Goal: Task Accomplishment & Management: Use online tool/utility

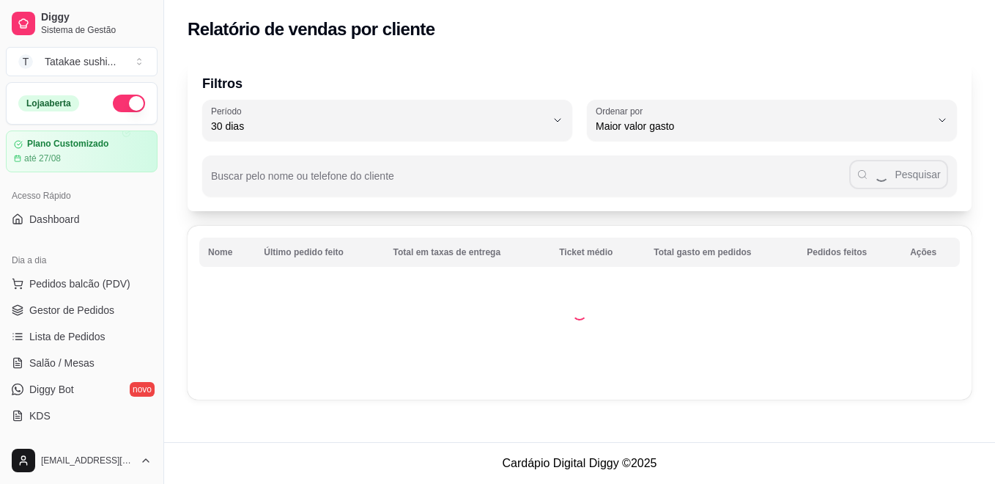
select select "30"
select select "HIGHEST_TOTAL_SPENT_WITH_ORDERS"
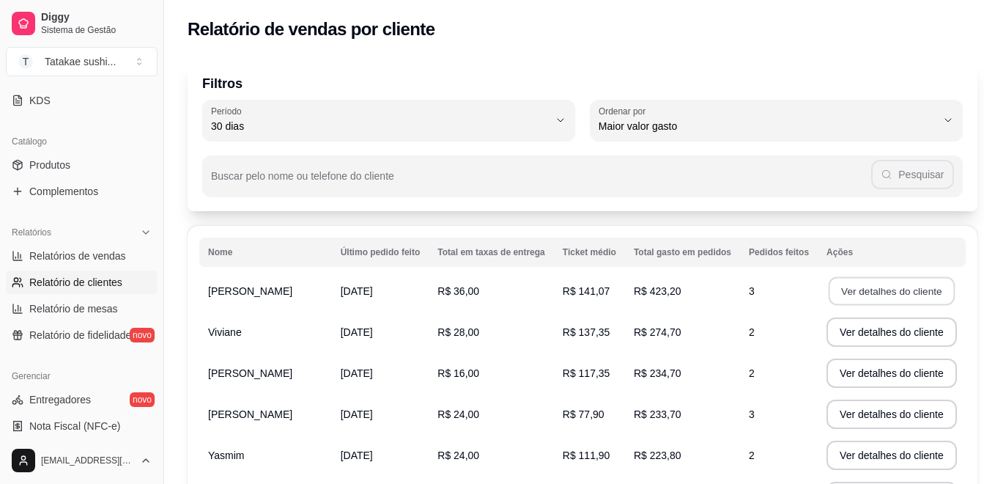
click at [855, 287] on button "Ver detalhes do cliente" at bounding box center [892, 291] width 126 height 29
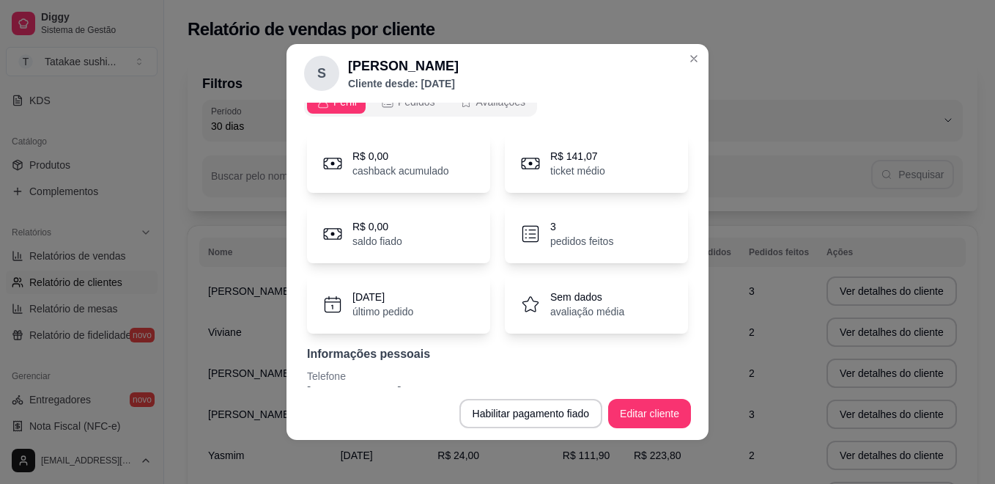
scroll to position [0, 0]
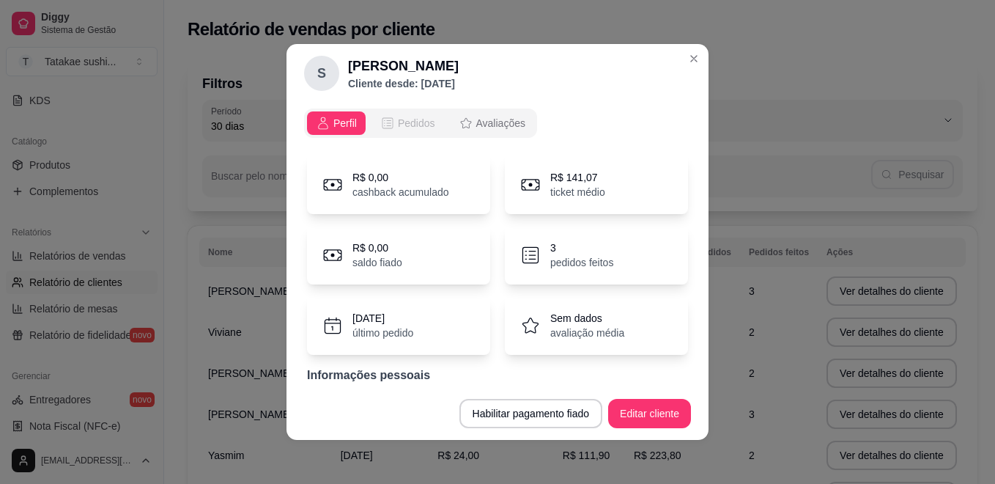
click at [394, 131] on button "Pedidos" at bounding box center [408, 122] width 73 height 23
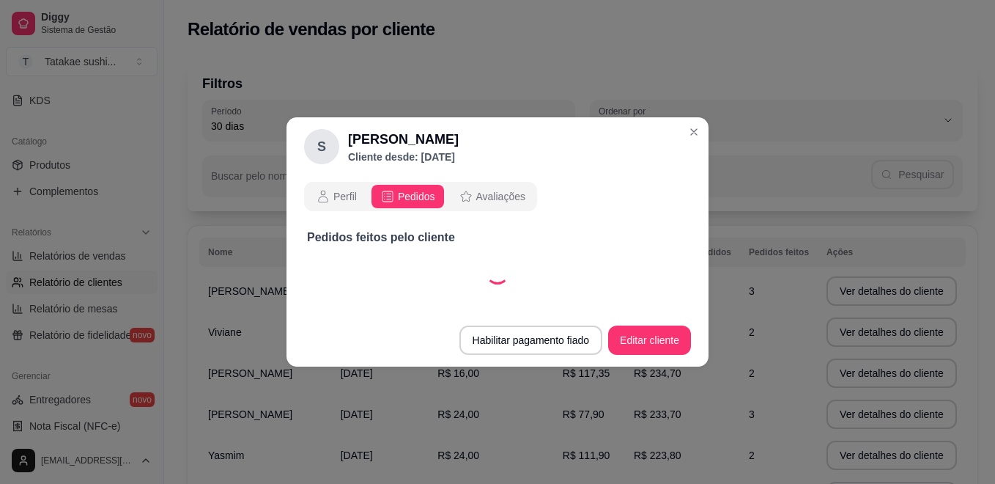
select select "30"
select select "ALL"
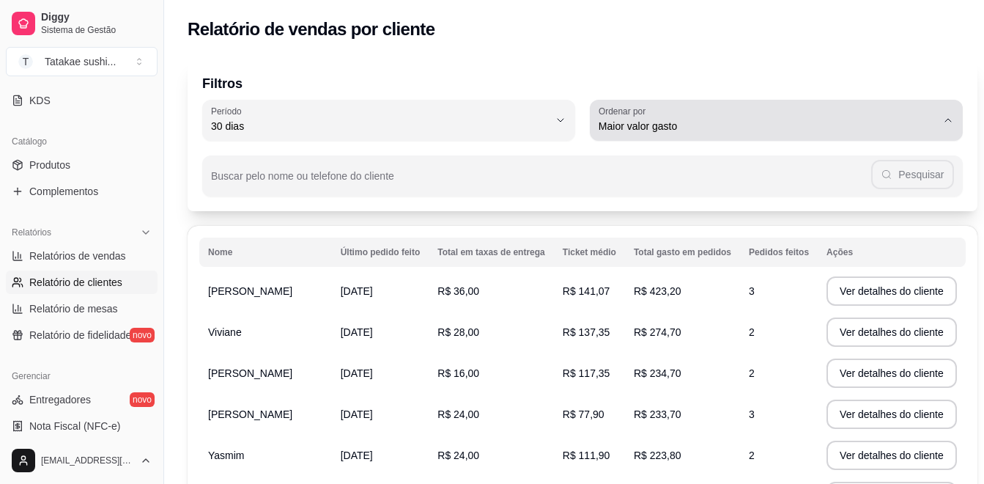
click at [873, 118] on body "Diggy Sistema de Gestão T Tatakae sushi ... Loja aberta Plano Customizado até 2…" at bounding box center [492, 242] width 984 height 484
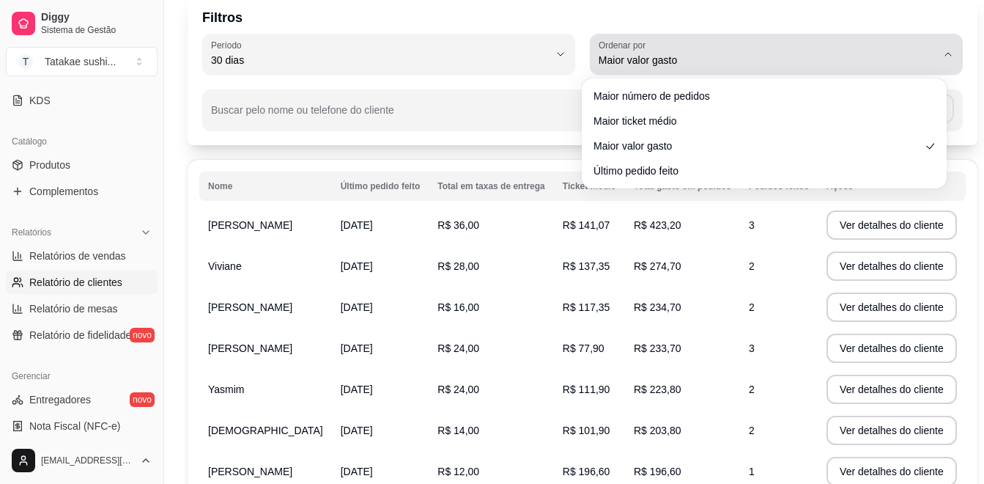
scroll to position [73, 0]
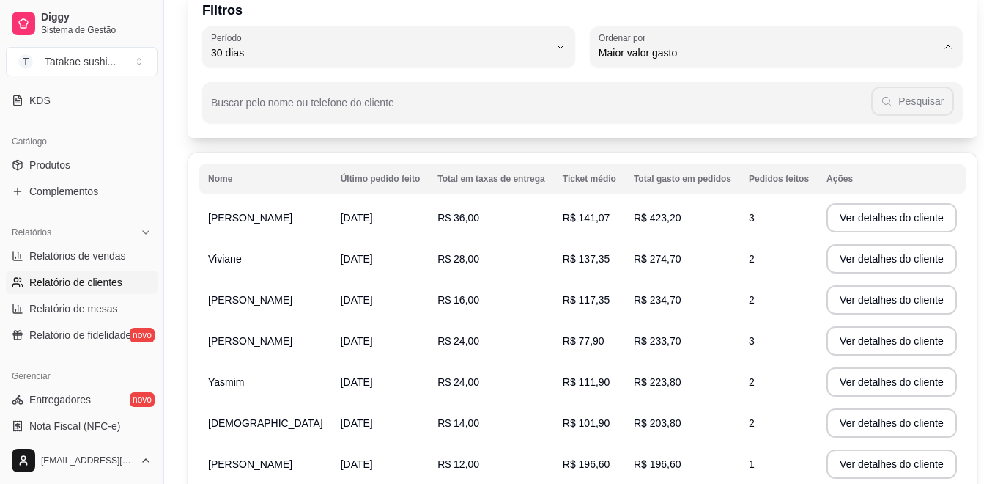
click at [805, 166] on span "Último pedido feito" at bounding box center [757, 159] width 314 height 14
type input "LAST_ORDER_MADE_AT"
select select "LAST_ORDER_MADE_AT"
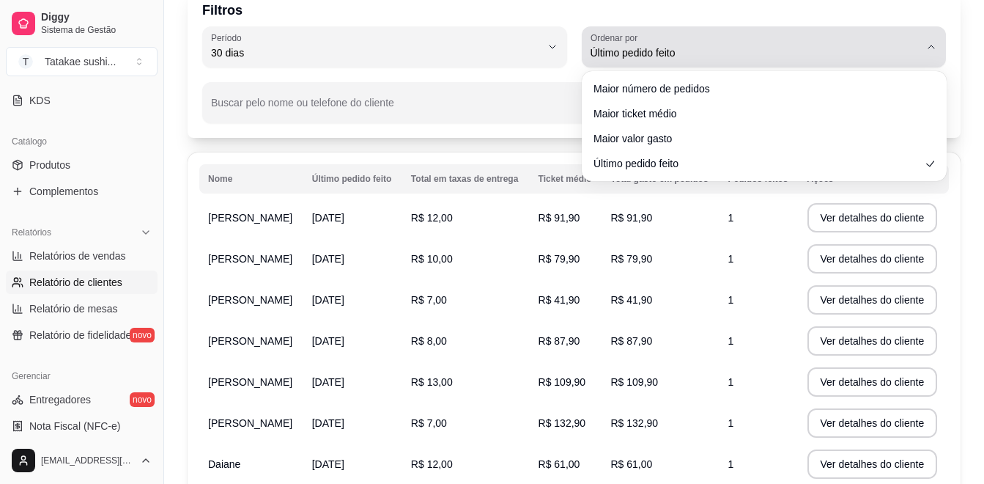
click at [921, 53] on button "Ordenar por Último pedido feito" at bounding box center [764, 46] width 365 height 41
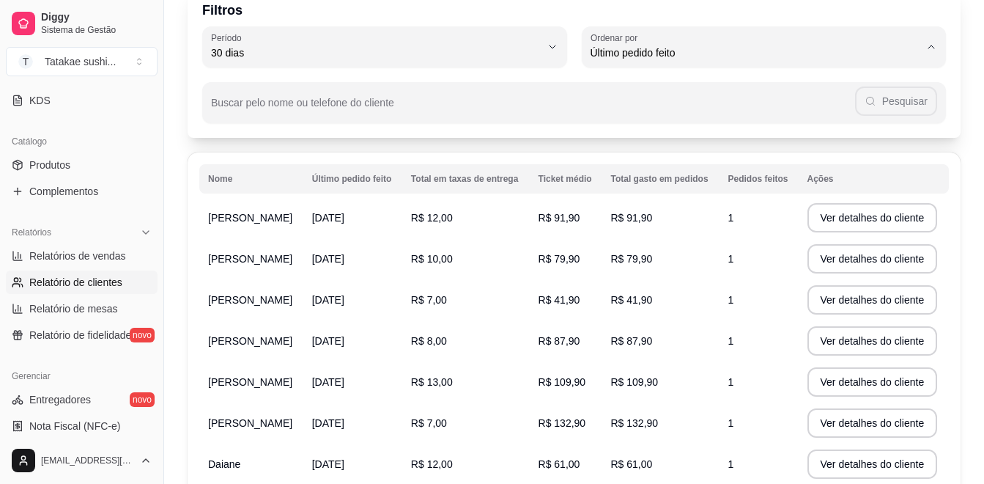
click at [835, 141] on span "Maior valor gasto" at bounding box center [757, 136] width 314 height 14
type input "HIGHEST_TOTAL_SPENT_WITH_ORDERS"
select select "HIGHEST_TOTAL_SPENT_WITH_ORDERS"
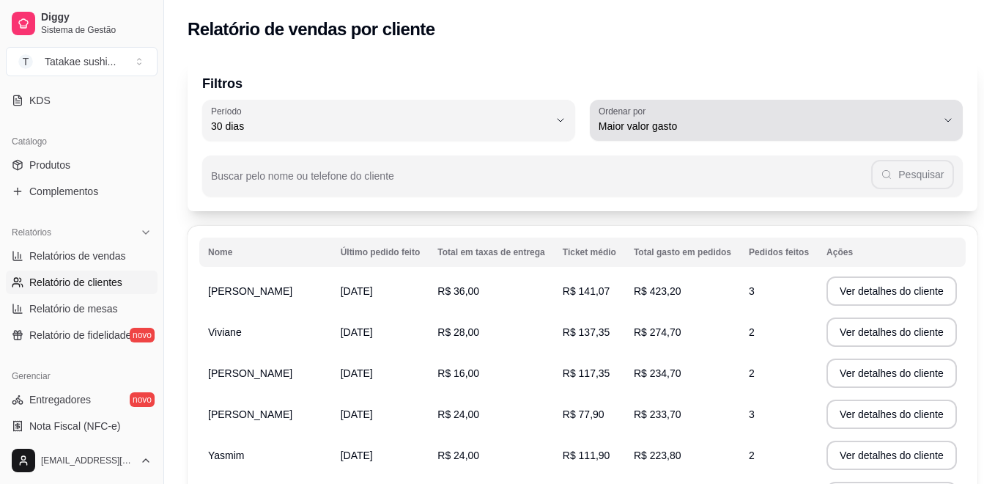
click at [880, 110] on div "Maior valor gasto" at bounding box center [768, 120] width 338 height 29
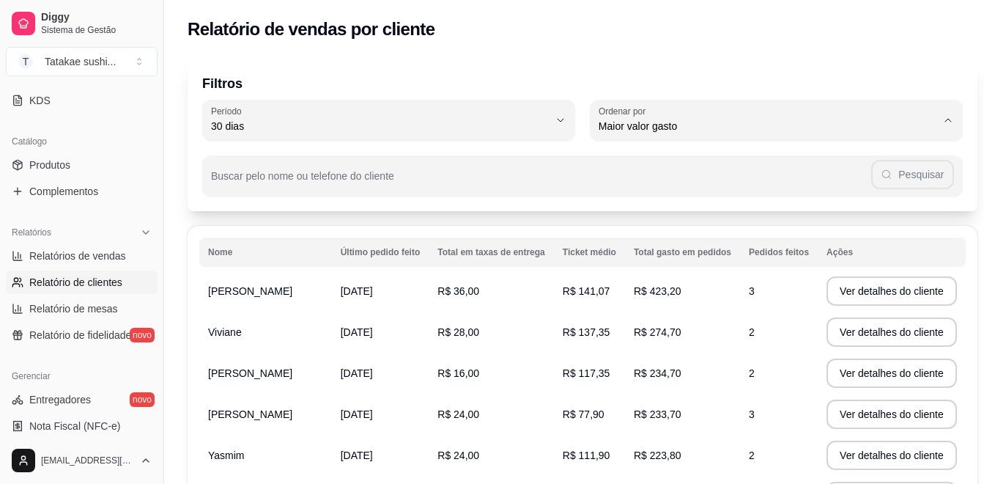
click at [819, 179] on li "Maior ticket médio" at bounding box center [763, 185] width 339 height 23
type input "HIGHEST_AVERAGE_TICKET"
select select "HIGHEST_AVERAGE_TICKET"
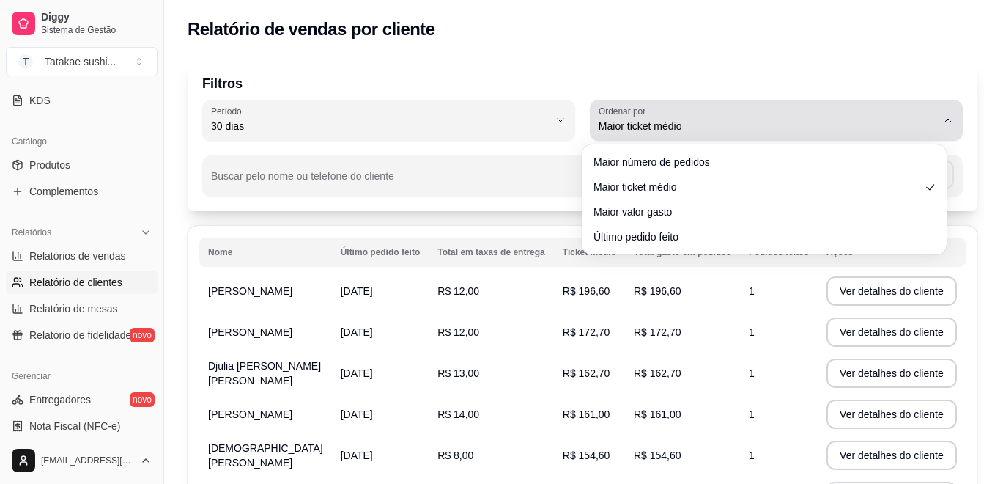
click at [794, 122] on span "Maior ticket médio" at bounding box center [768, 126] width 338 height 15
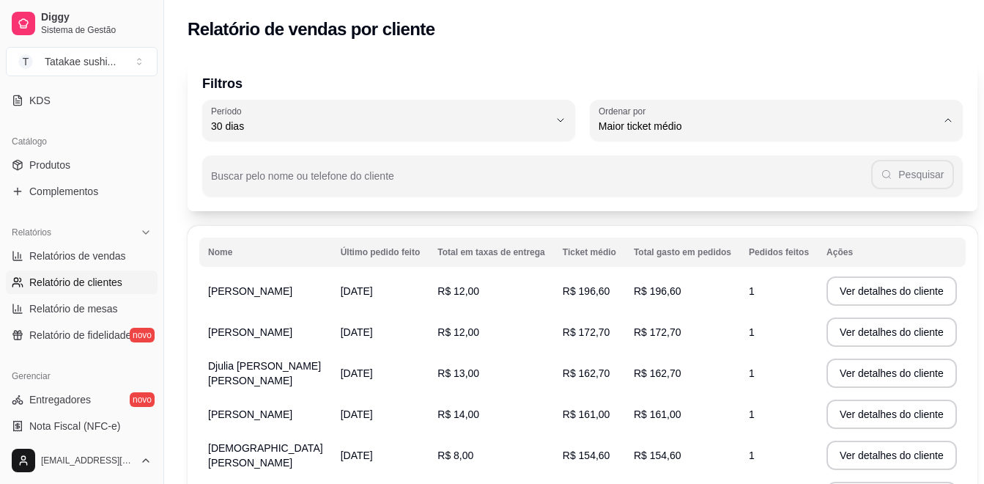
click at [726, 158] on span "Maior número de pedidos" at bounding box center [757, 161] width 314 height 14
type input "HIGHEST_ORDER_COUNT"
select select "HIGHEST_ORDER_COUNT"
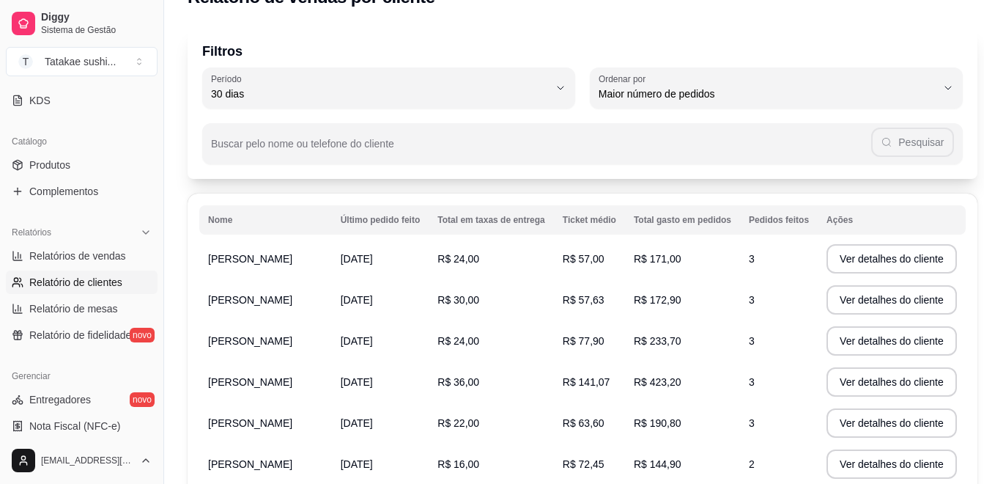
scroll to position [34, 0]
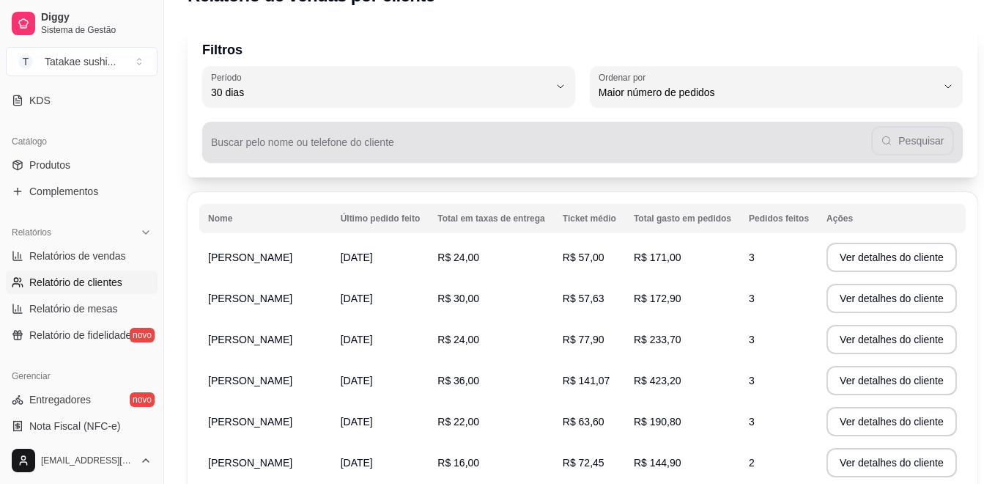
click at [770, 136] on div "Pesquisar" at bounding box center [582, 142] width 743 height 29
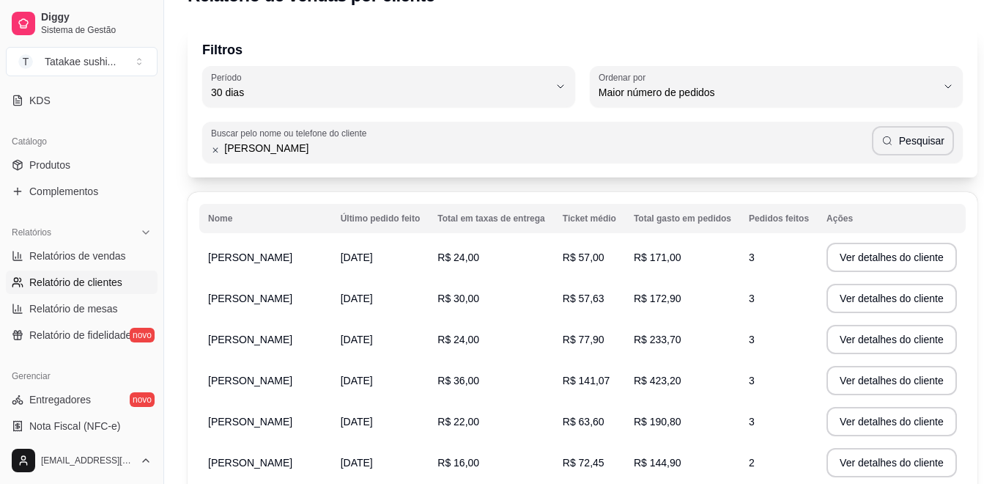
type input "[PERSON_NAME]"
click at [880, 145] on button "Pesquisar" at bounding box center [913, 140] width 82 height 29
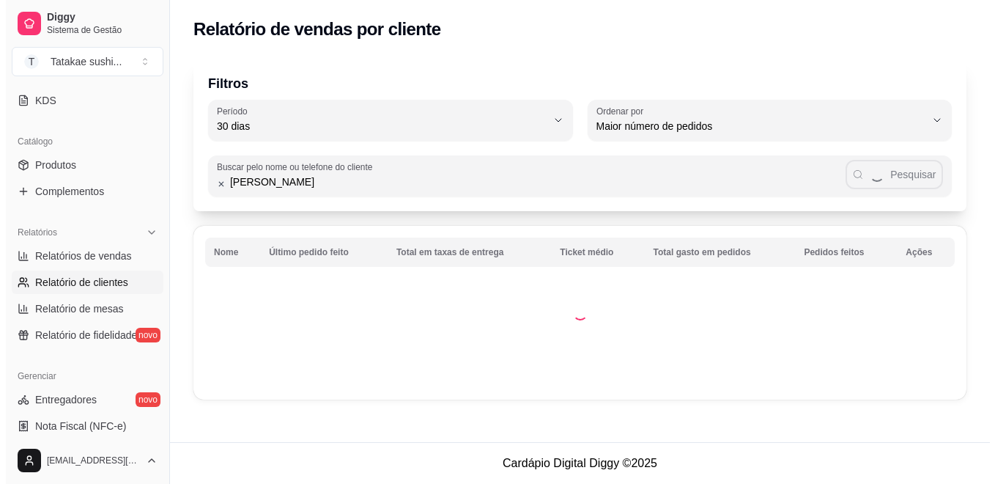
scroll to position [0, 0]
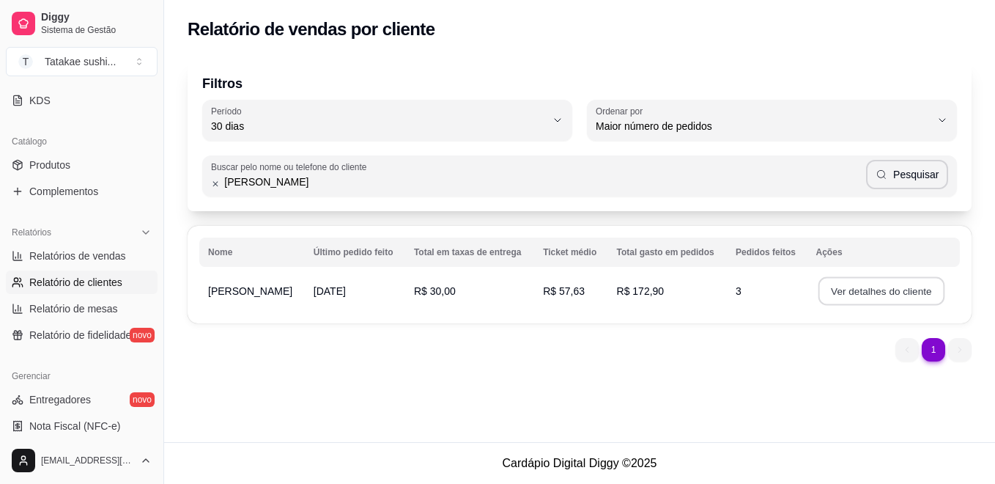
click at [852, 281] on button "Ver detalhes do cliente" at bounding box center [881, 291] width 126 height 29
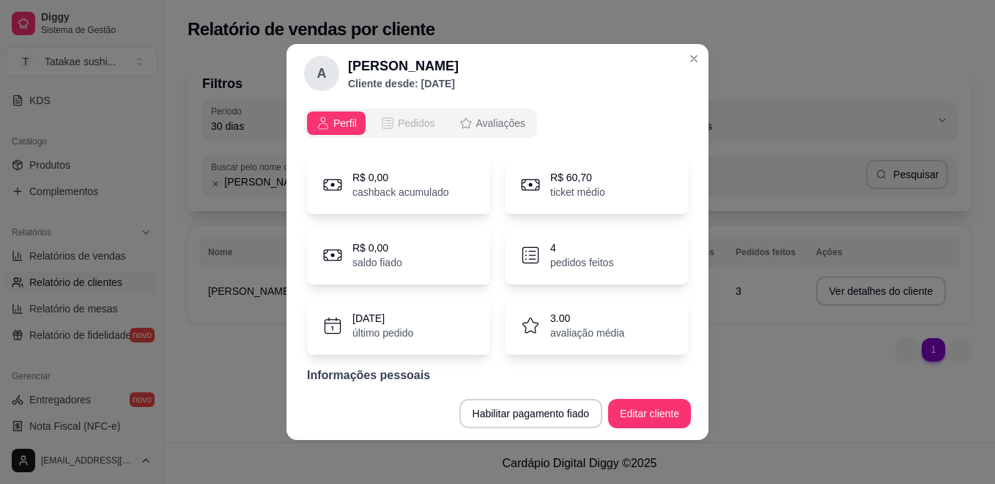
click at [405, 122] on span "Pedidos" at bounding box center [416, 123] width 37 height 15
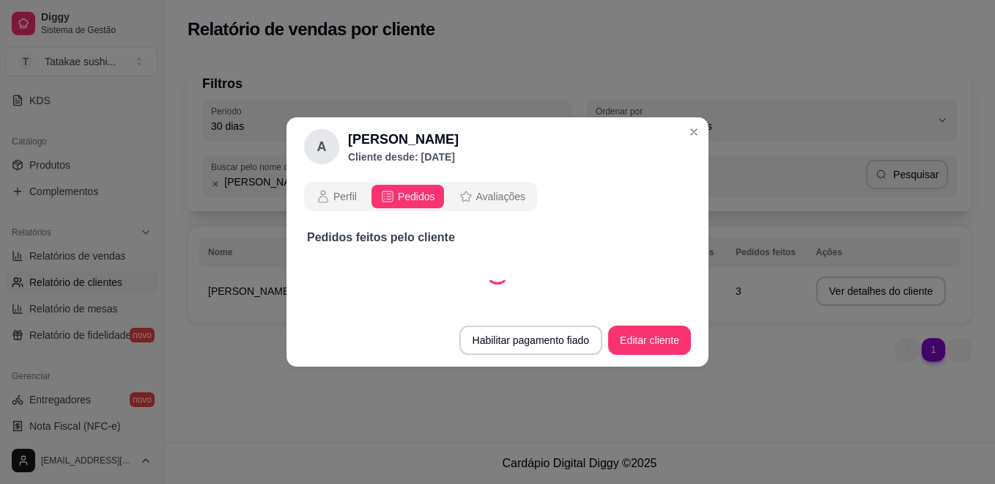
select select "30"
select select "ALL"
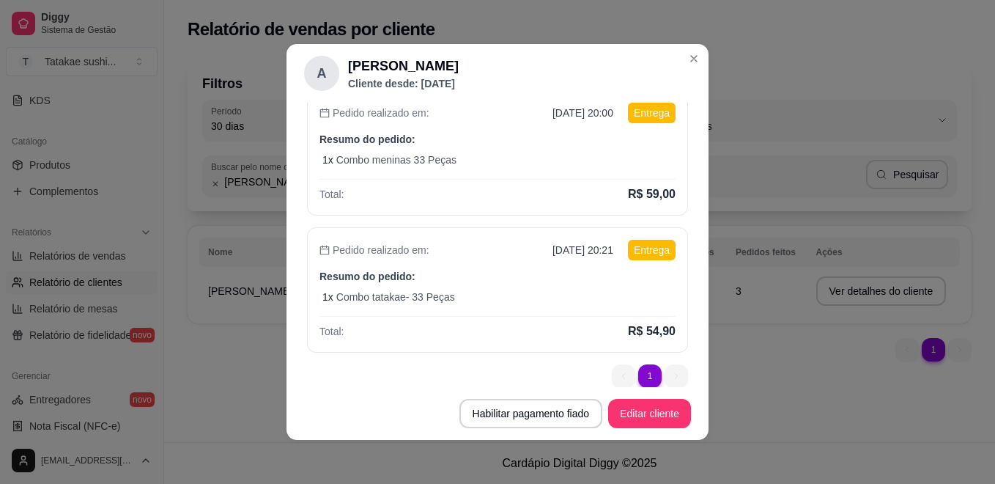
scroll to position [300, 0]
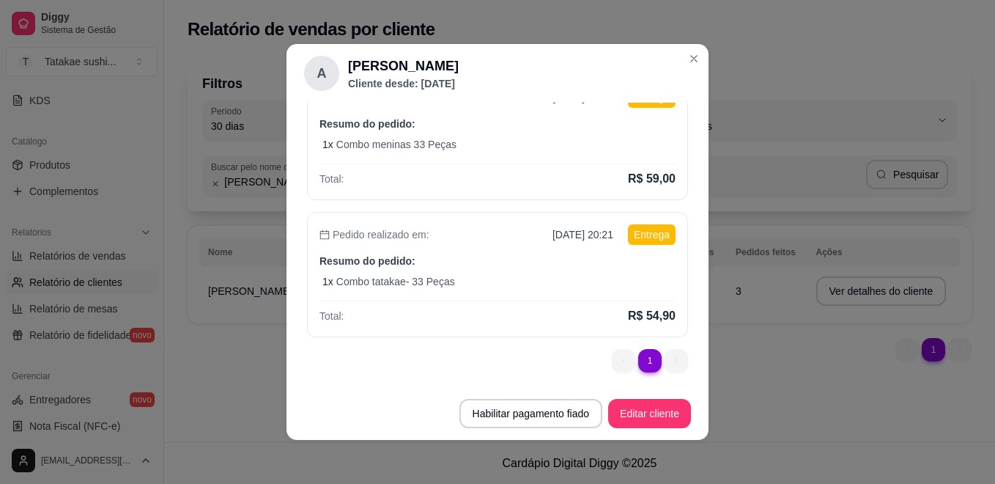
click at [638, 354] on li "1" at bounding box center [649, 360] width 23 height 23
click at [638, 352] on li "1" at bounding box center [649, 360] width 23 height 23
click at [638, 356] on li "1" at bounding box center [649, 360] width 23 height 23
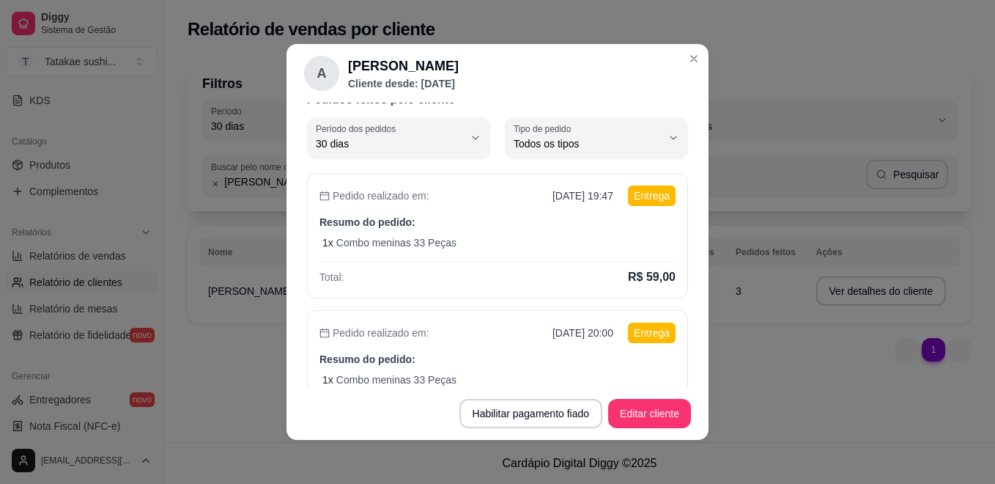
scroll to position [0, 0]
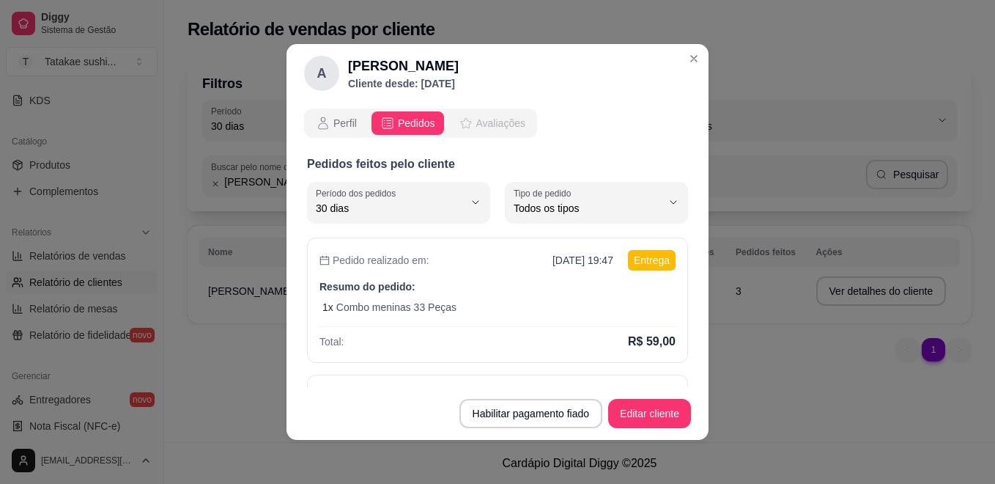
click at [492, 130] on span "Avaliações" at bounding box center [500, 123] width 49 height 15
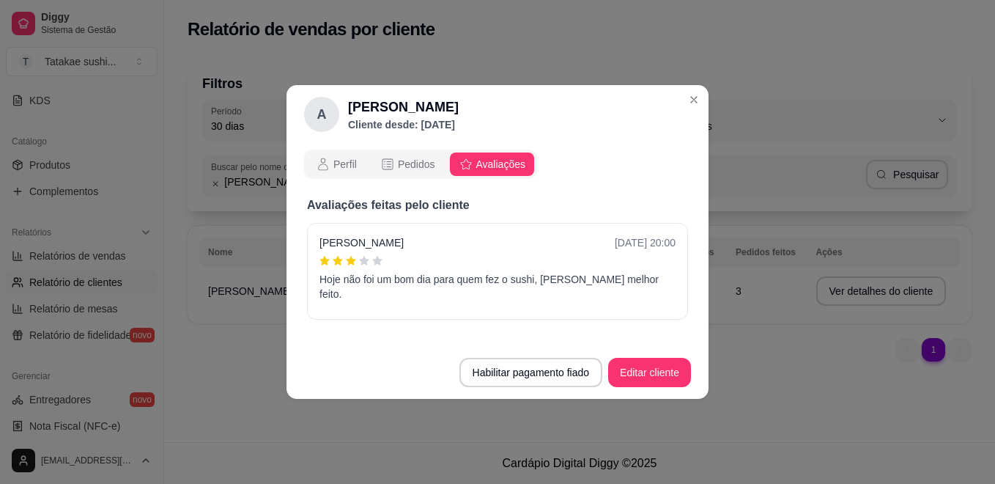
click at [337, 159] on div "Perfil Pedidos Avaliações" at bounding box center [420, 164] width 233 height 29
click at [336, 169] on span "Perfil" at bounding box center [344, 164] width 23 height 15
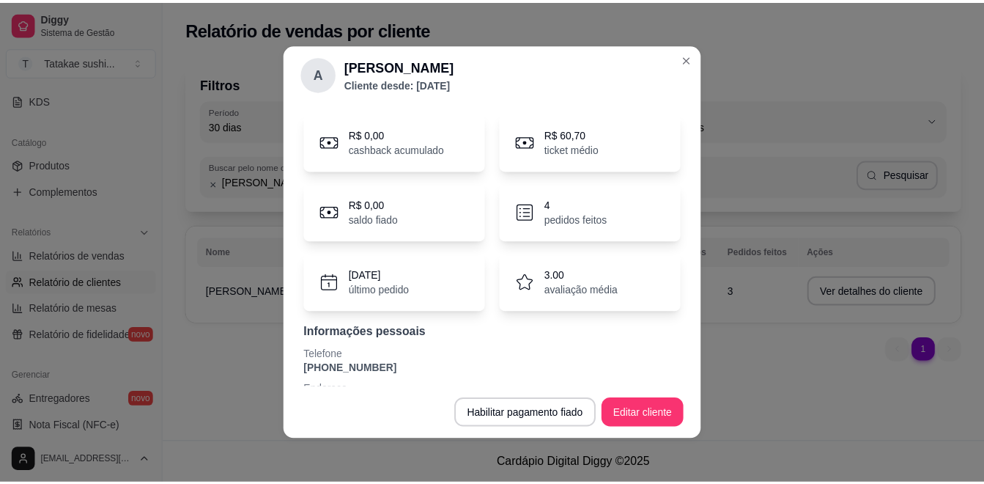
scroll to position [82, 0]
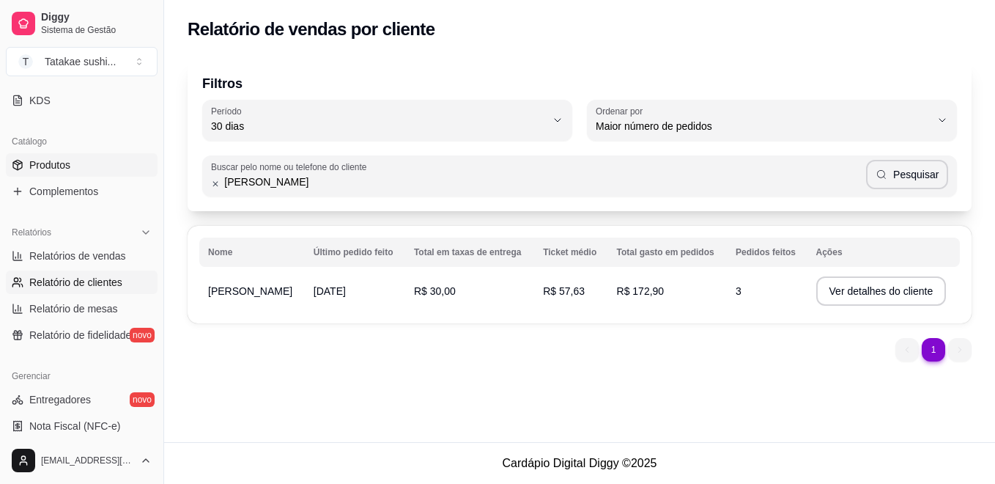
click at [70, 168] on span "Produtos" at bounding box center [49, 165] width 41 height 15
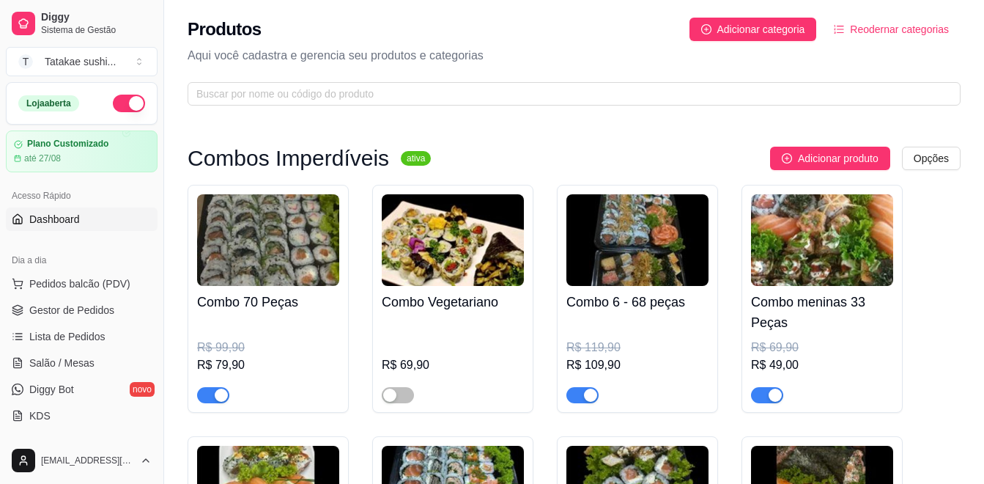
click at [96, 215] on link "Dashboard" at bounding box center [82, 218] width 152 height 23
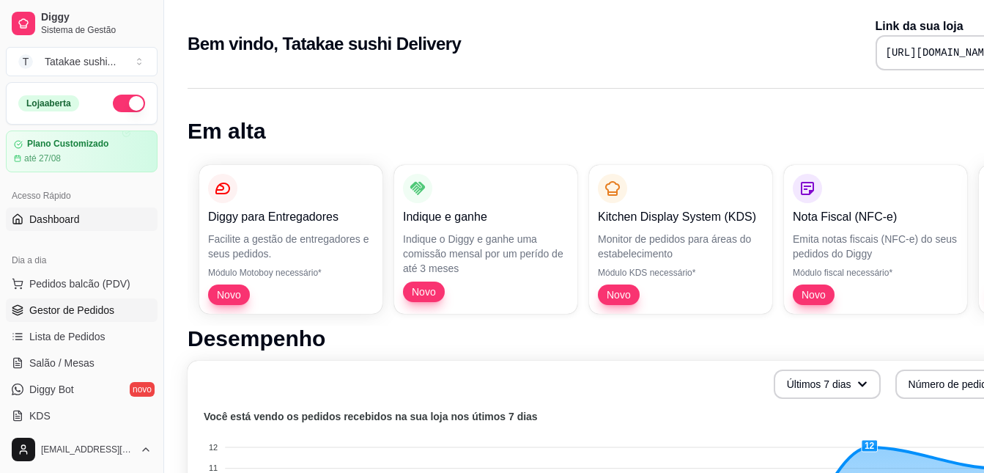
click at [80, 302] on link "Gestor de Pedidos" at bounding box center [82, 309] width 152 height 23
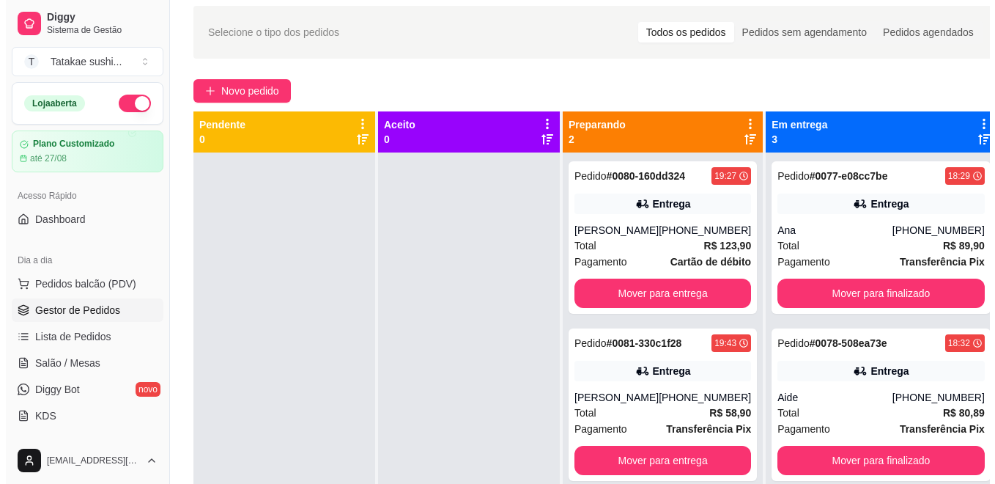
scroll to position [59, 0]
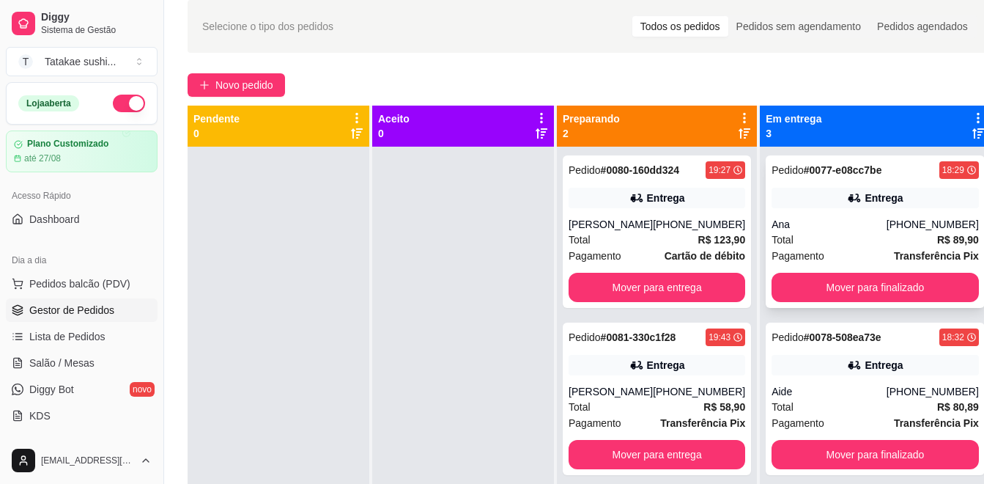
click at [882, 204] on div "Entrega" at bounding box center [875, 198] width 207 height 21
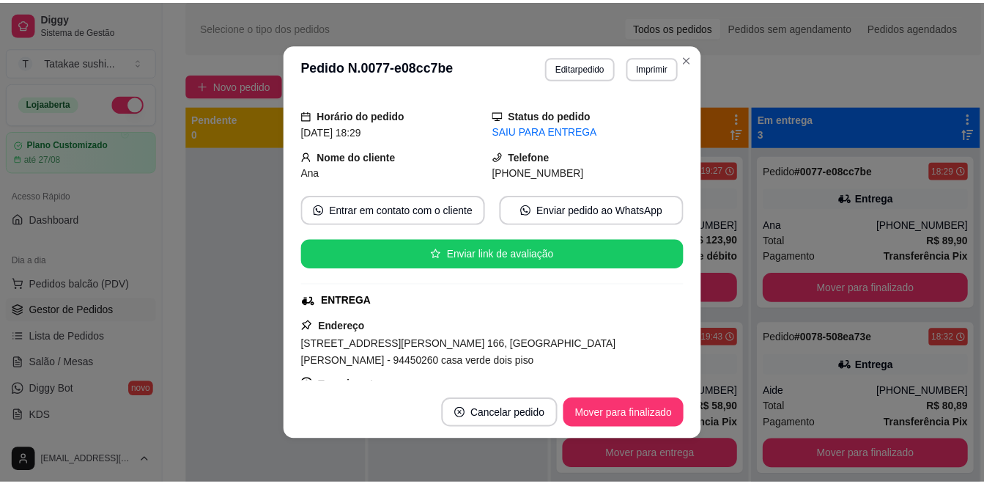
scroll to position [0, 0]
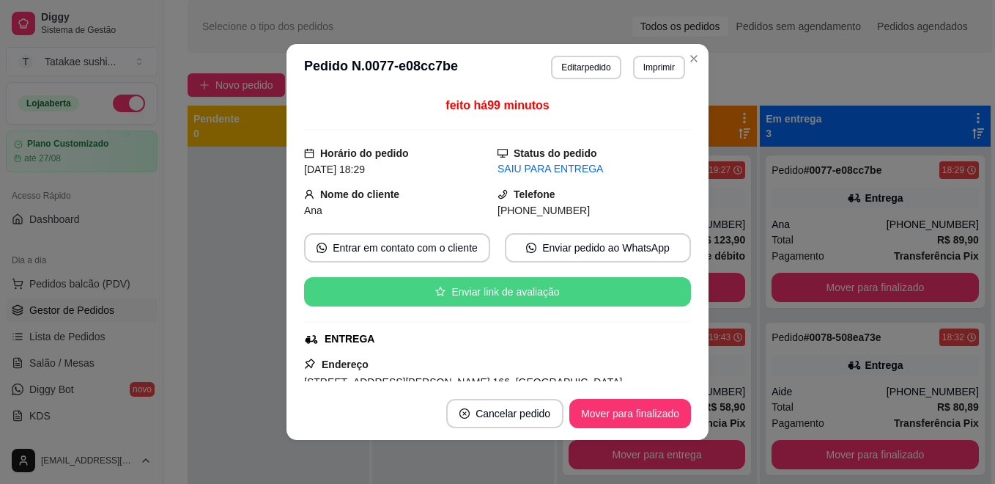
click at [574, 294] on button "Enviar link de avaliação" at bounding box center [497, 291] width 387 height 29
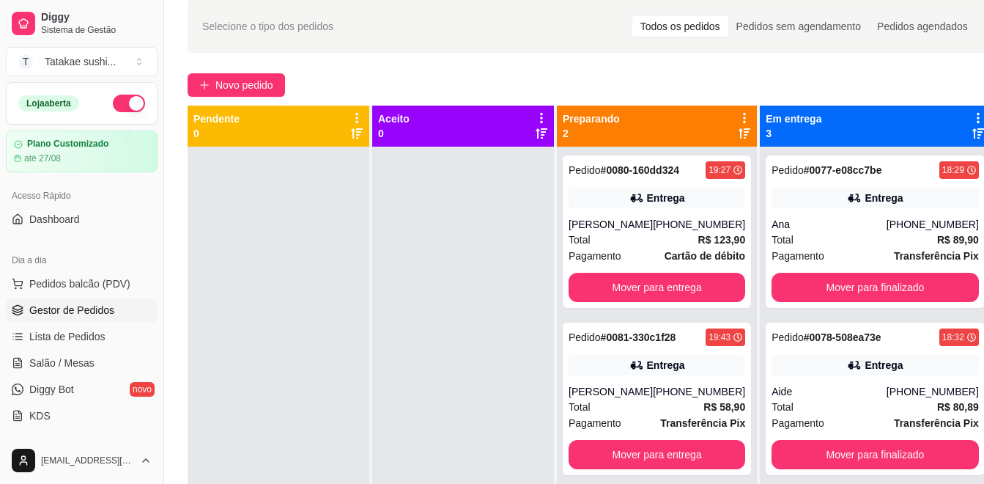
click at [763, 285] on div "Pedido # 0077-e08cc7be 18:29 Entrega [PERSON_NAME] [PHONE_NUMBER] Total R$ 89,9…" at bounding box center [875, 389] width 231 height 484
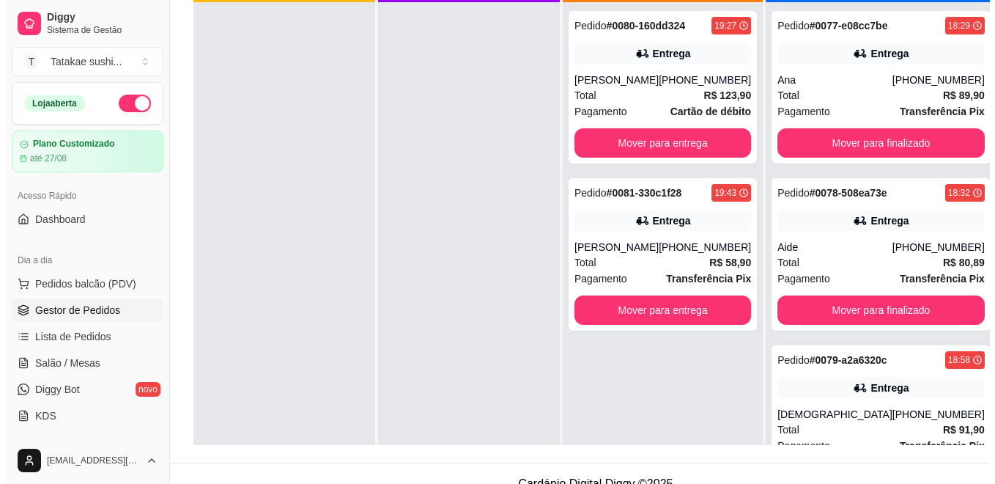
scroll to position [205, 0]
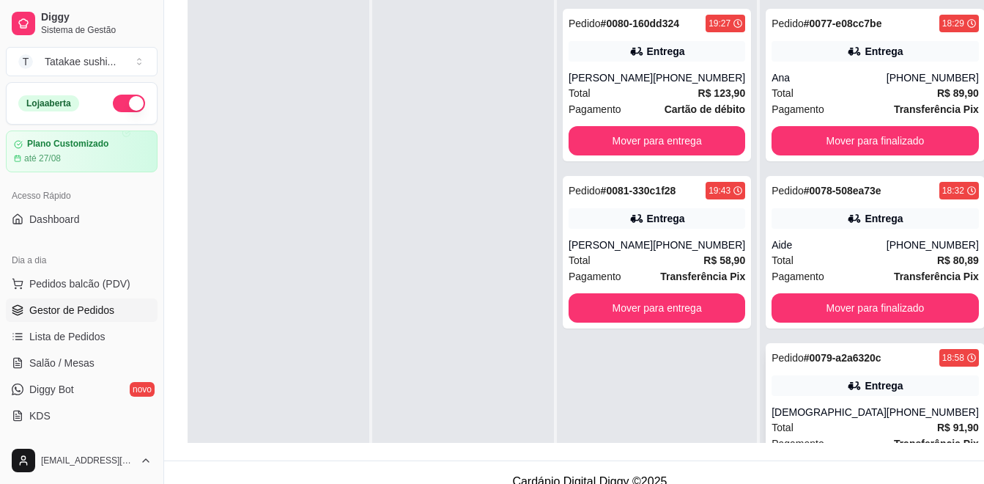
click at [868, 393] on div "Entrega" at bounding box center [875, 385] width 207 height 21
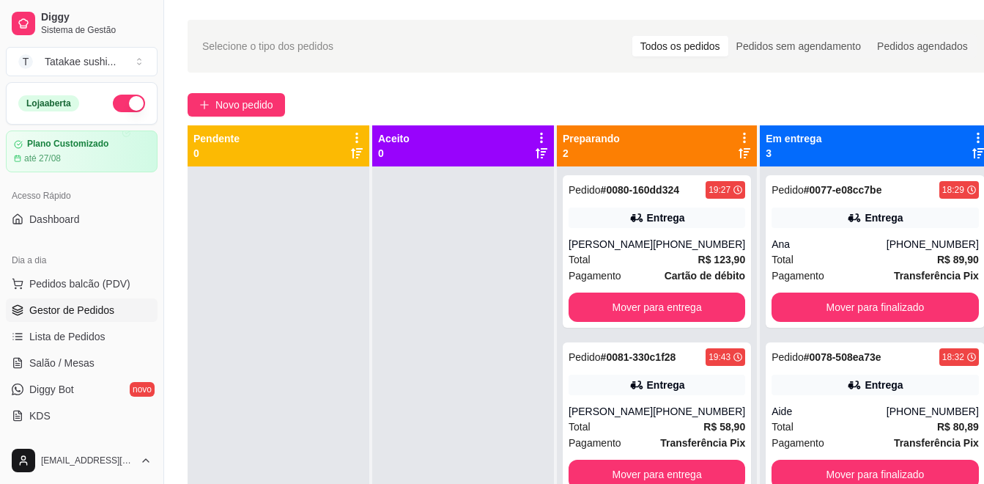
scroll to position [0, 0]
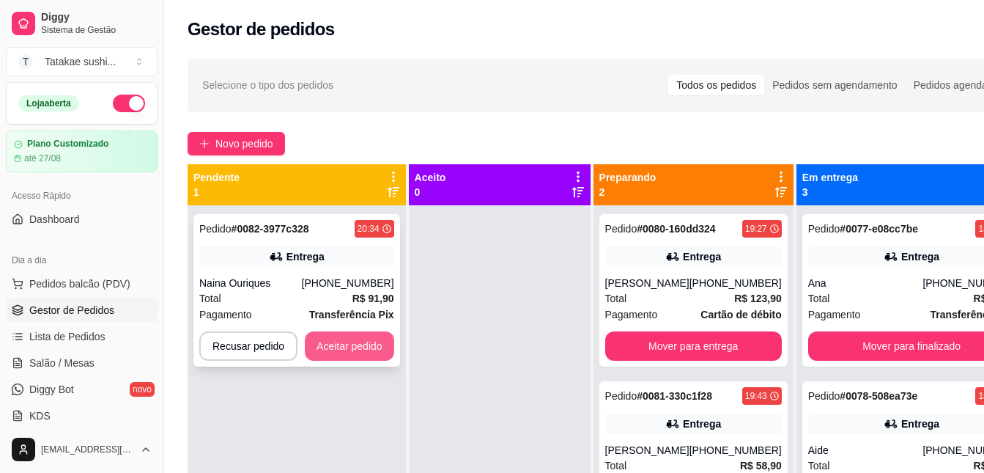
click at [364, 336] on button "Aceitar pedido" at bounding box center [349, 345] width 89 height 29
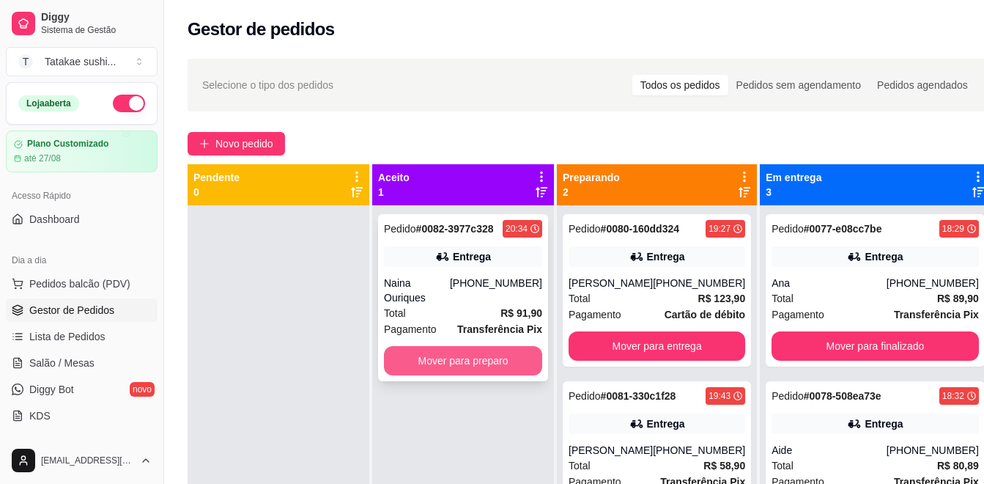
click at [418, 352] on button "Mover para preparo" at bounding box center [463, 360] width 158 height 29
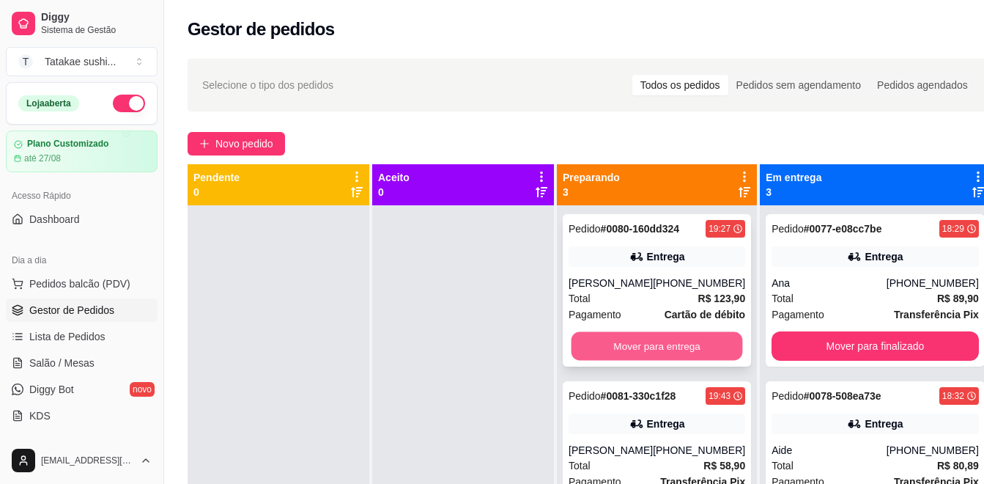
click at [646, 355] on button "Mover para entrega" at bounding box center [657, 346] width 171 height 29
click at [648, 357] on button "Mover para entrega" at bounding box center [657, 345] width 177 height 29
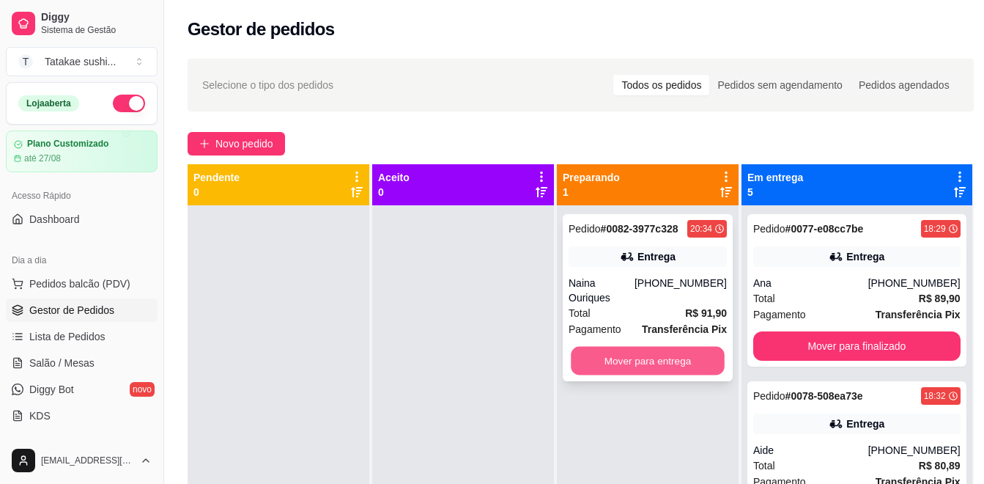
click at [656, 351] on button "Mover para entrega" at bounding box center [648, 361] width 154 height 29
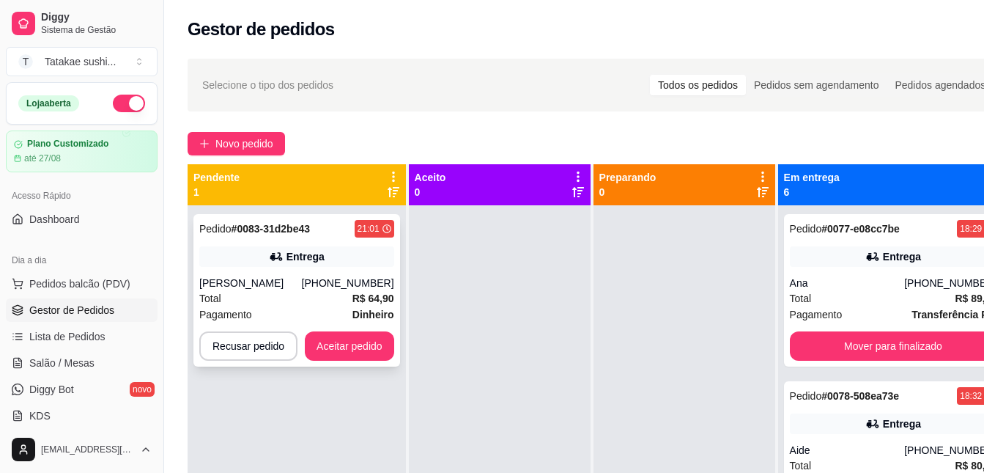
click at [363, 361] on div "Pedido # 0083-31d2be43 21:01 Entrega [PERSON_NAME] [PHONE_NUMBER] Total R$ 64,9…" at bounding box center [296, 290] width 207 height 152
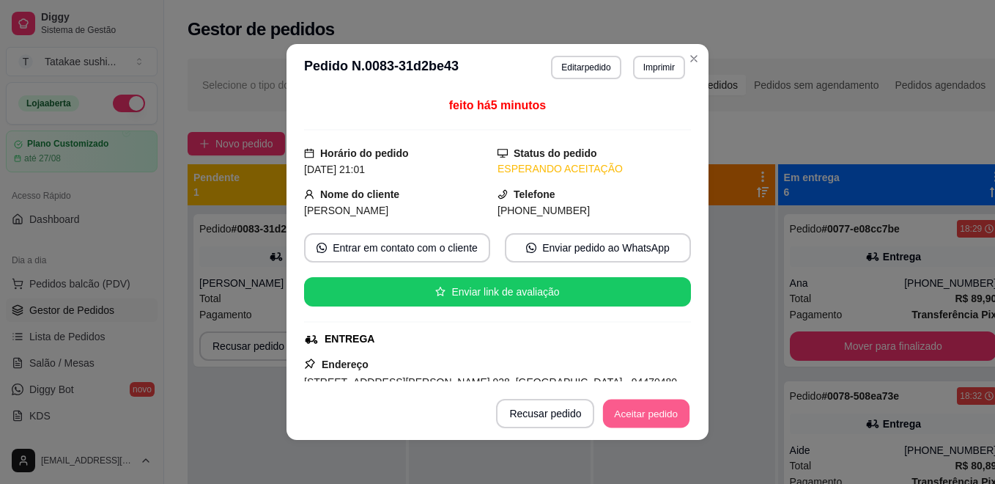
click at [632, 402] on button "Aceitar pedido" at bounding box center [646, 413] width 86 height 29
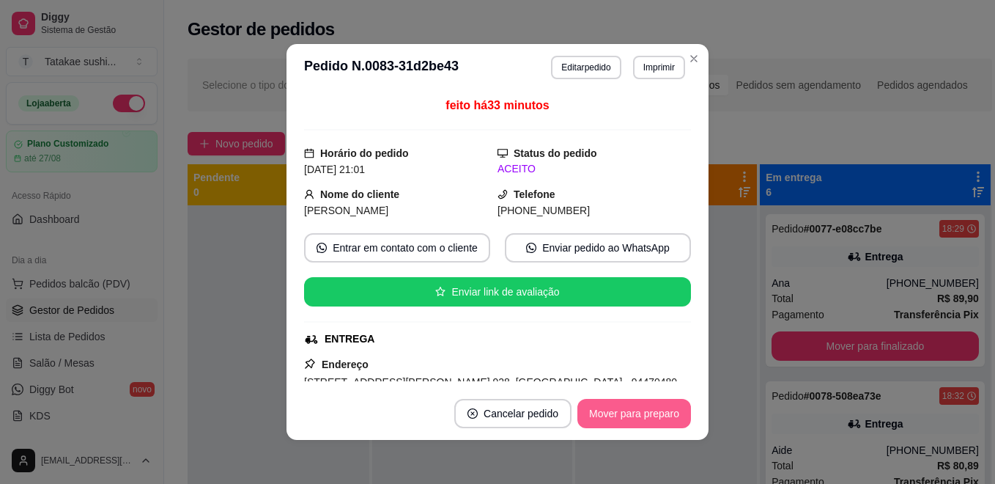
click at [637, 423] on button "Mover para preparo" at bounding box center [634, 413] width 114 height 29
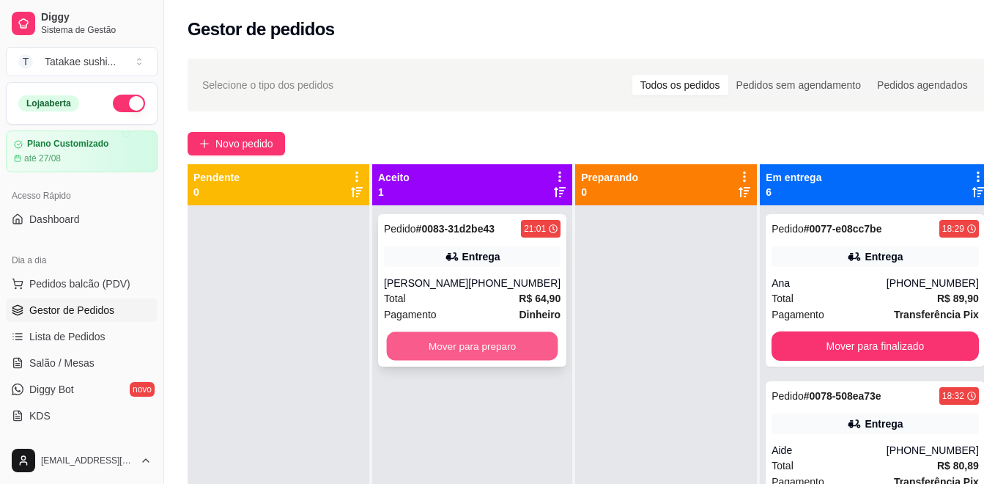
click at [495, 347] on button "Mover para preparo" at bounding box center [472, 346] width 171 height 29
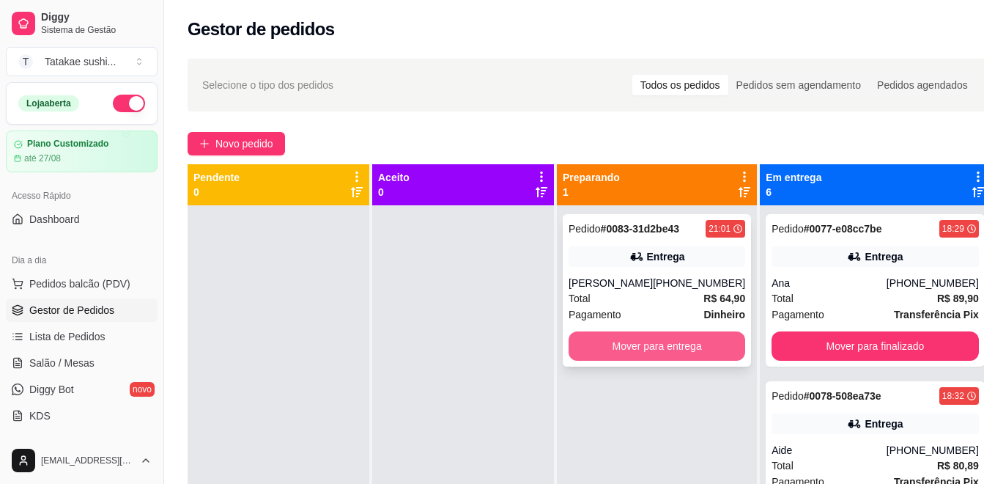
click at [638, 333] on button "Mover para entrega" at bounding box center [657, 345] width 177 height 29
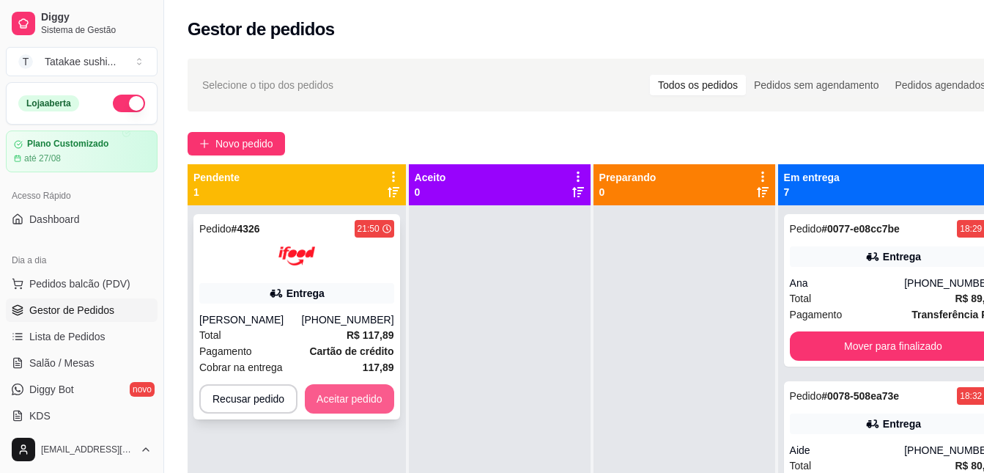
click at [339, 405] on button "Aceitar pedido" at bounding box center [349, 398] width 89 height 29
